Goal: Information Seeking & Learning: Learn about a topic

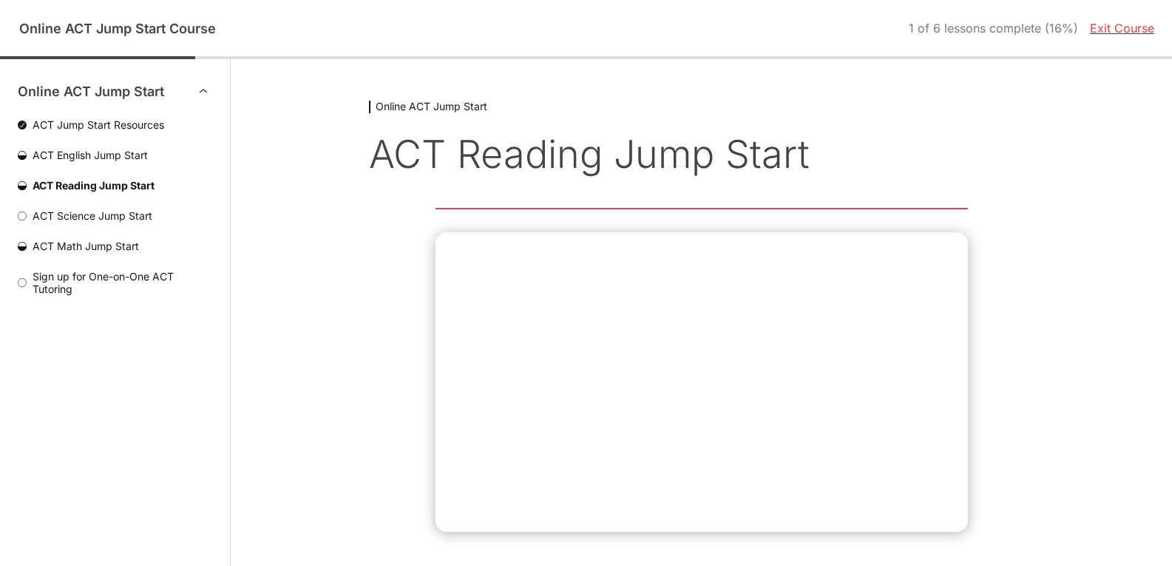
click at [95, 217] on span "ACT Science Jump Start" at bounding box center [120, 215] width 186 height 13
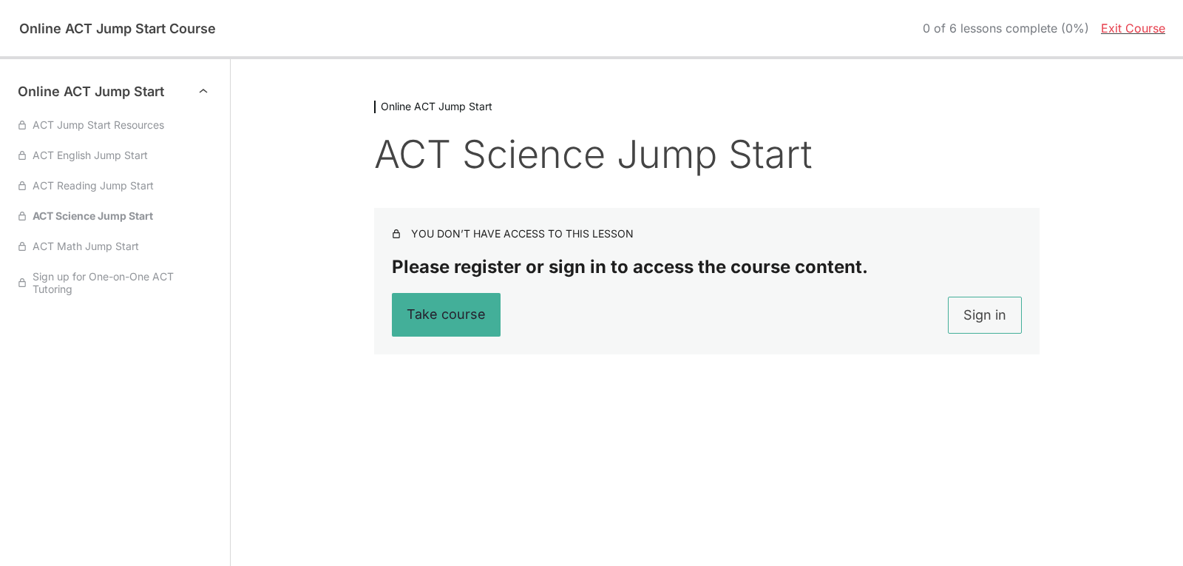
click at [986, 317] on link "Sign in" at bounding box center [985, 315] width 74 height 37
click at [1000, 317] on link "Sign in" at bounding box center [985, 315] width 74 height 37
click at [999, 317] on link "Sign in" at bounding box center [985, 315] width 74 height 37
click at [475, 314] on link "Take course" at bounding box center [447, 315] width 110 height 45
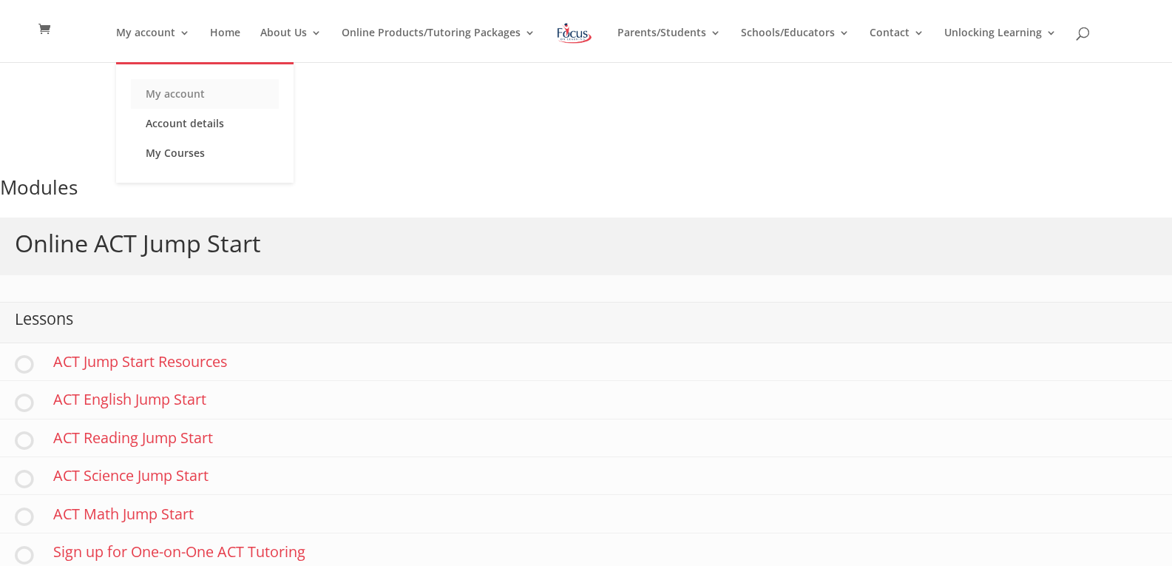
click at [192, 95] on link "My account" at bounding box center [205, 94] width 148 height 30
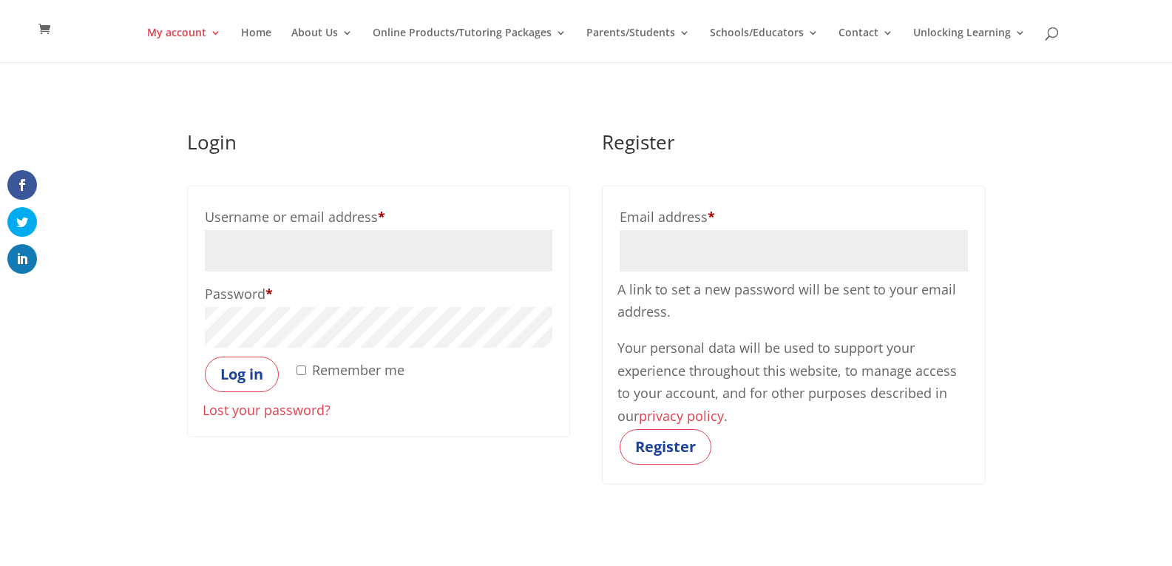
click at [320, 242] on input "Username or email address * Required" at bounding box center [379, 250] width 348 height 41
type input "[EMAIL_ADDRESS][DOMAIN_NAME]"
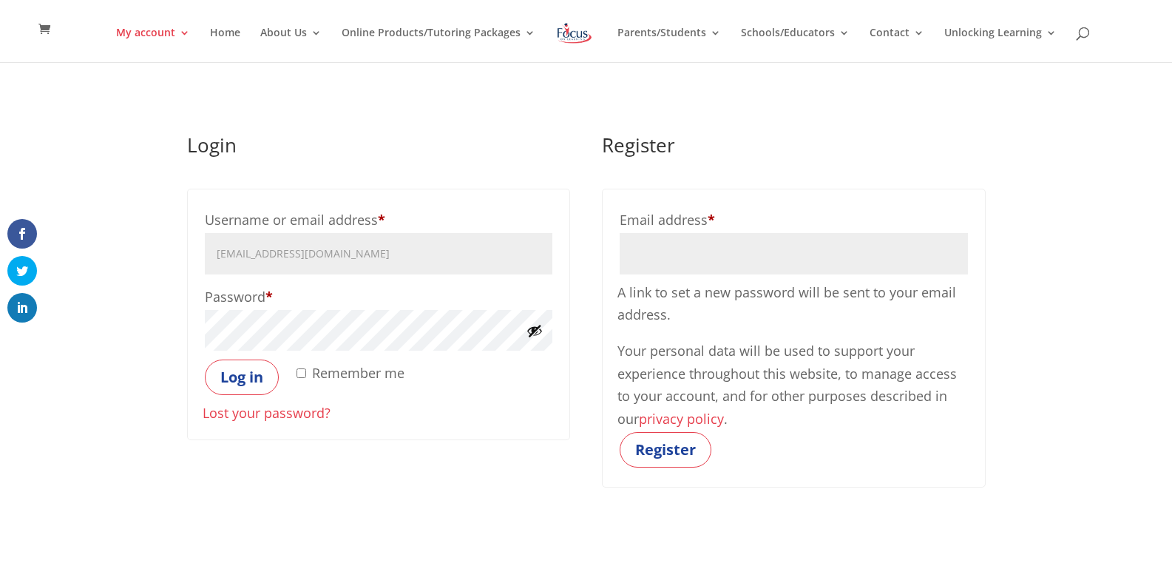
click at [302, 377] on input "Remember me" at bounding box center [302, 373] width 10 height 10
checkbox input "true"
click at [251, 374] on button "Log in" at bounding box center [242, 377] width 74 height 36
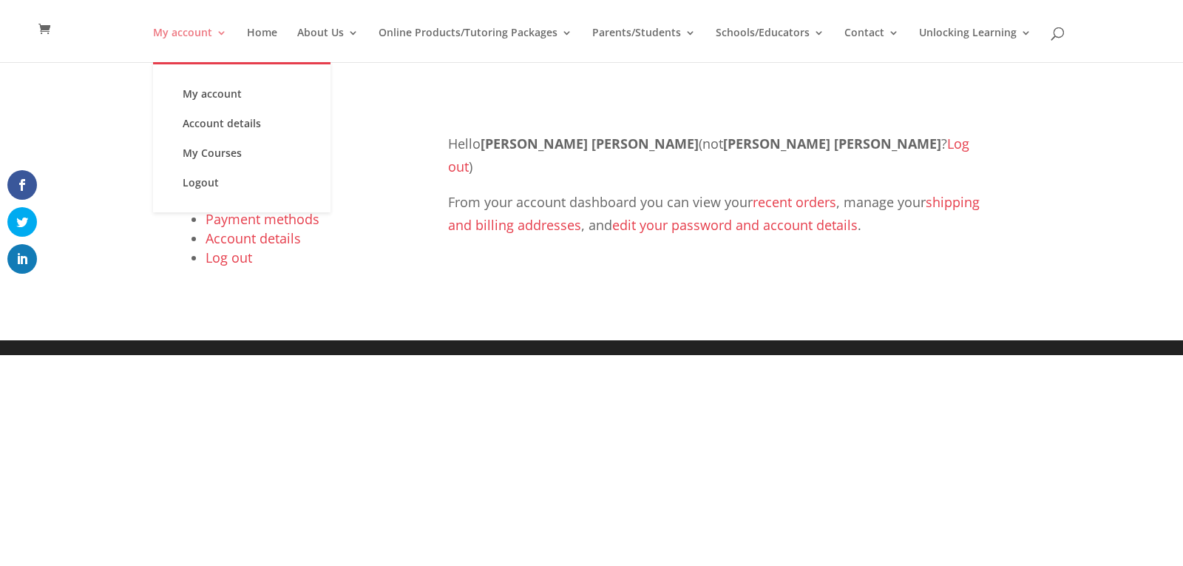
click at [203, 36] on link "My account" at bounding box center [190, 44] width 74 height 35
click at [220, 153] on link "My Courses" at bounding box center [242, 153] width 148 height 30
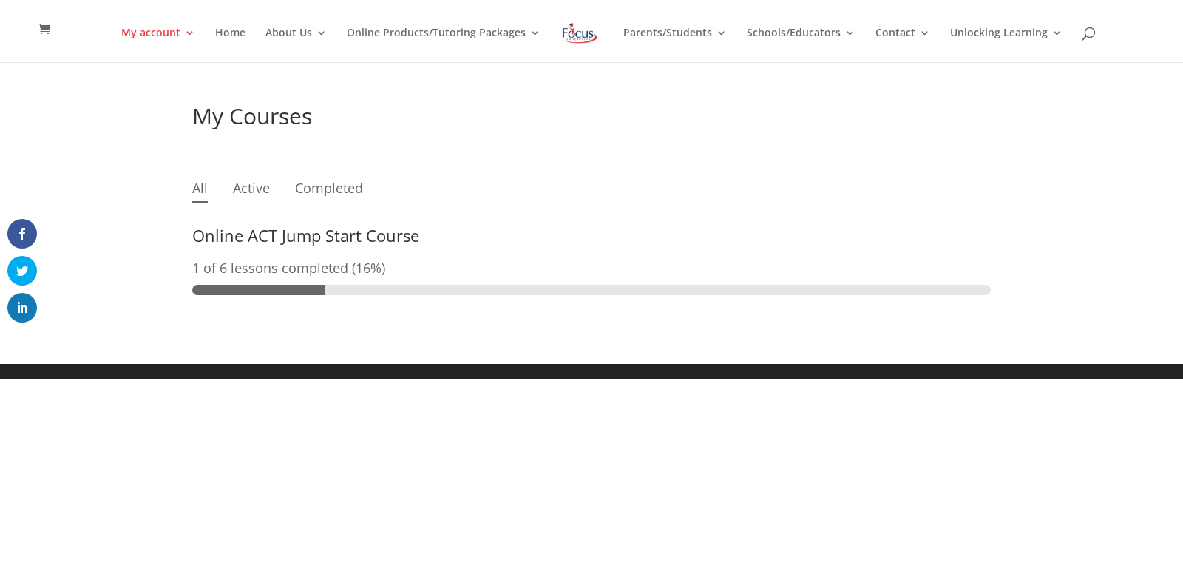
click at [244, 225] on section "All Active Completed Online ACT Jump Start Course 1 of 6 lessons completed (16%)" at bounding box center [591, 258] width 799 height 164
click at [249, 237] on link "Online ACT Jump Start Course" at bounding box center [305, 235] width 227 height 22
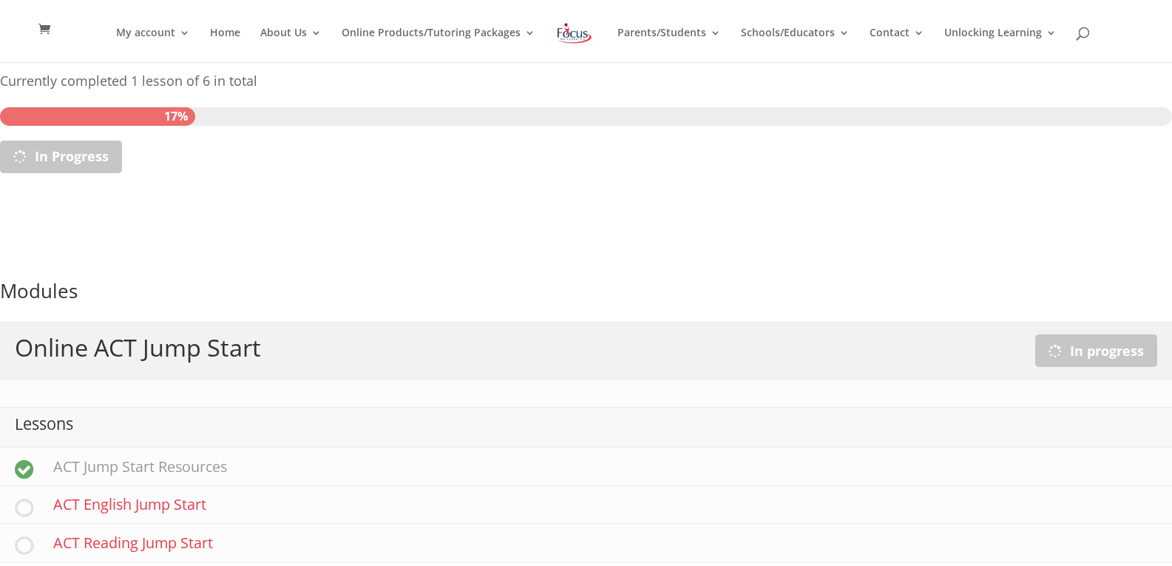
click at [1052, 236] on div at bounding box center [586, 228] width 1172 height 80
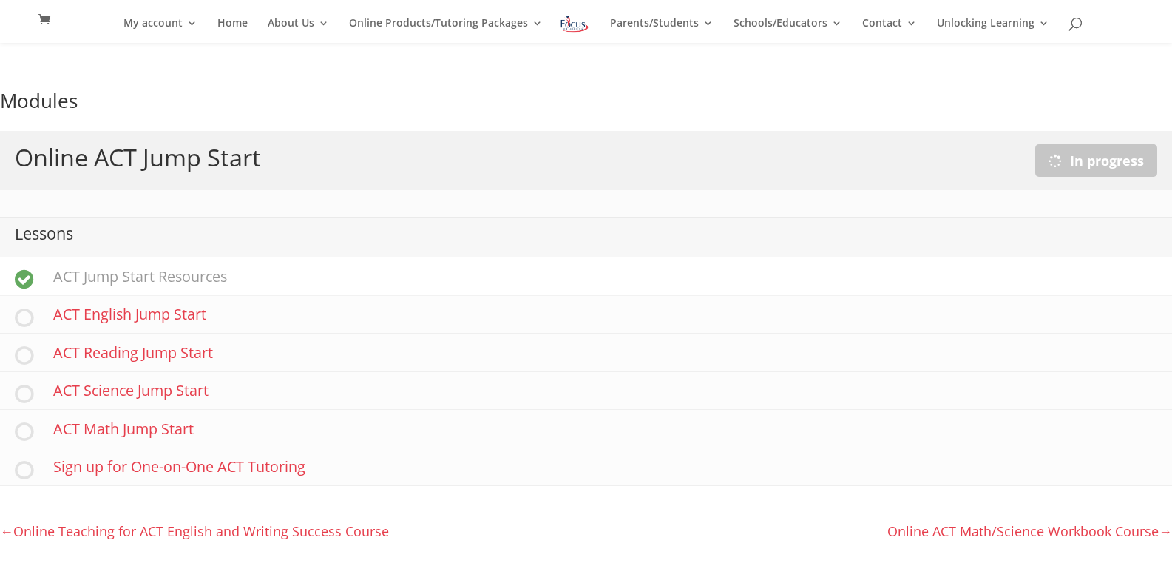
scroll to position [178, 0]
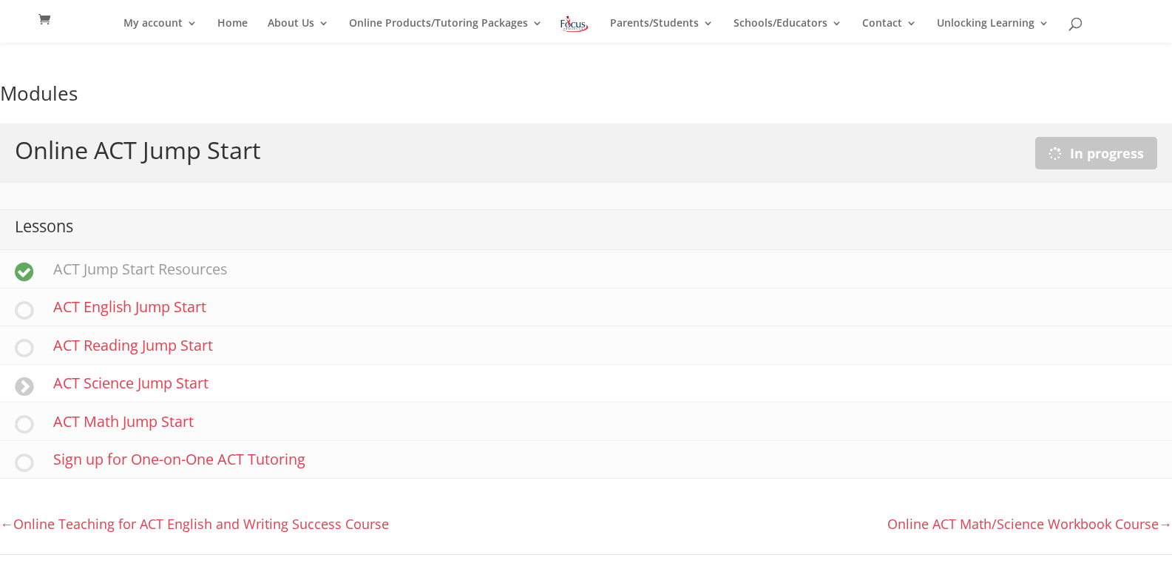
click at [180, 386] on link "ACT Science Jump Start" at bounding box center [586, 384] width 1172 height 38
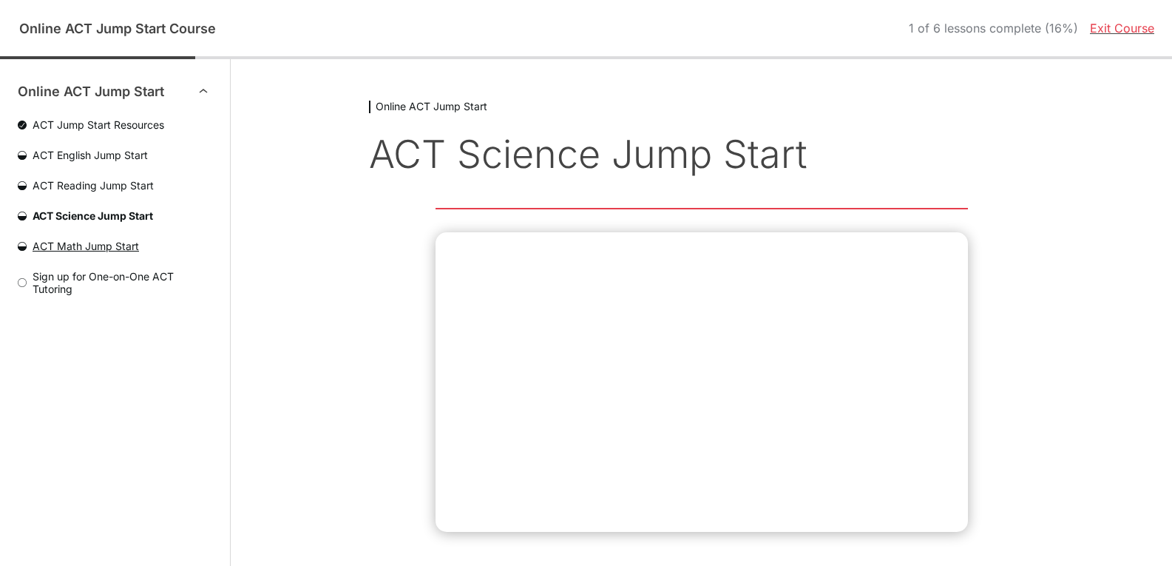
click at [125, 246] on span "ACT Math Jump Start" at bounding box center [120, 246] width 186 height 13
